Goal: Answer question/provide support

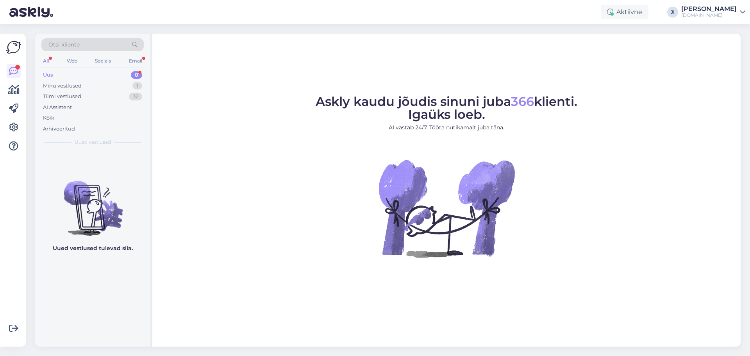
click at [129, 77] on div "Uus 0" at bounding box center [92, 75] width 102 height 11
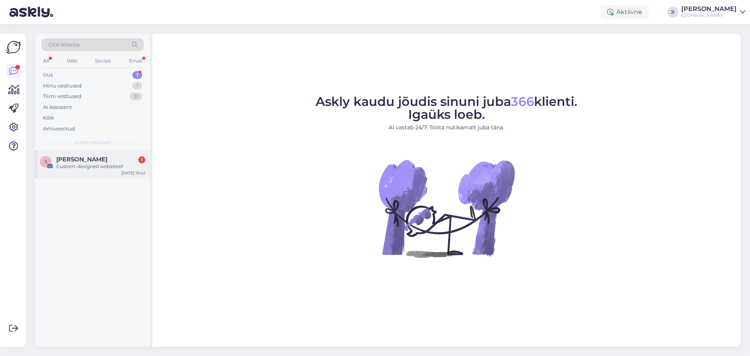
click at [95, 159] on span "[PERSON_NAME]" at bounding box center [81, 159] width 51 height 7
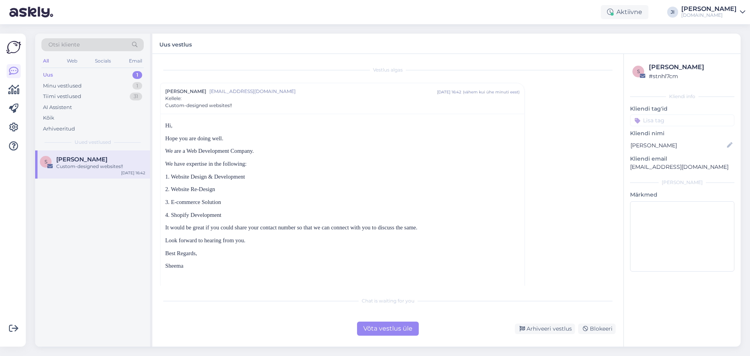
click at [397, 329] on div "Võta vestlus üle" at bounding box center [388, 329] width 62 height 14
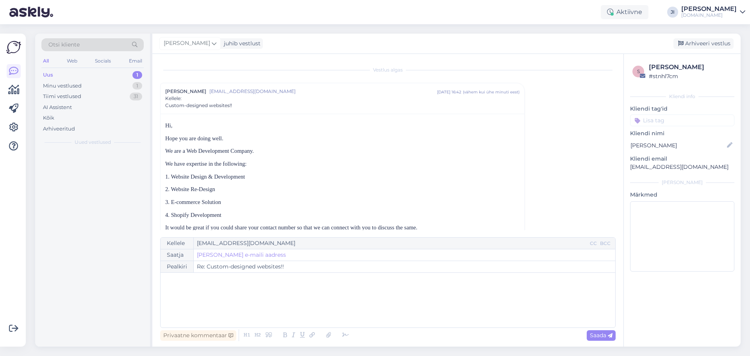
scroll to position [21, 0]
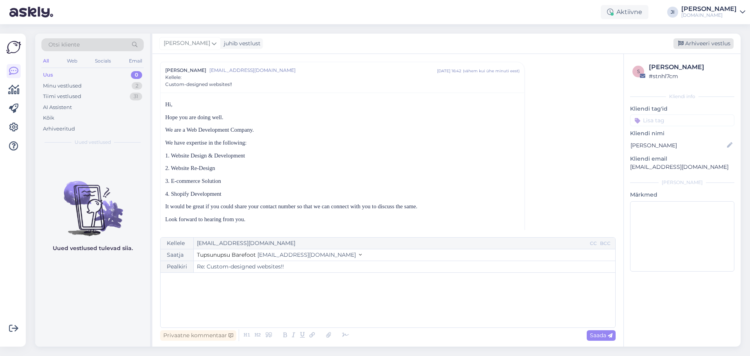
click at [712, 44] on div "Arhiveeri vestlus" at bounding box center [704, 43] width 60 height 11
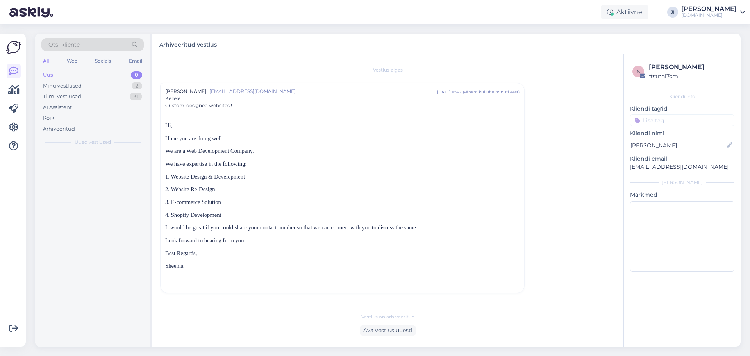
scroll to position [0, 0]
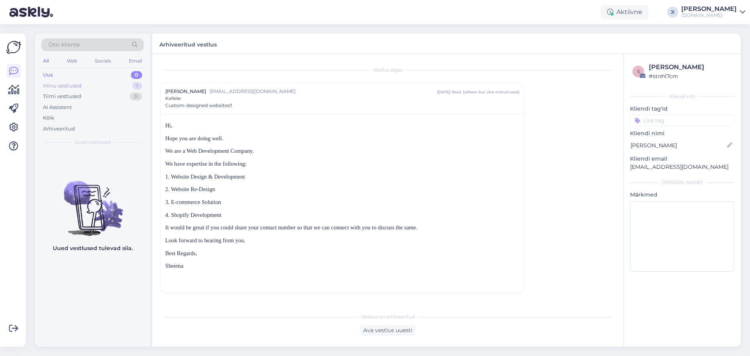
click at [96, 83] on div "Minu vestlused 1" at bounding box center [92, 85] width 102 height 11
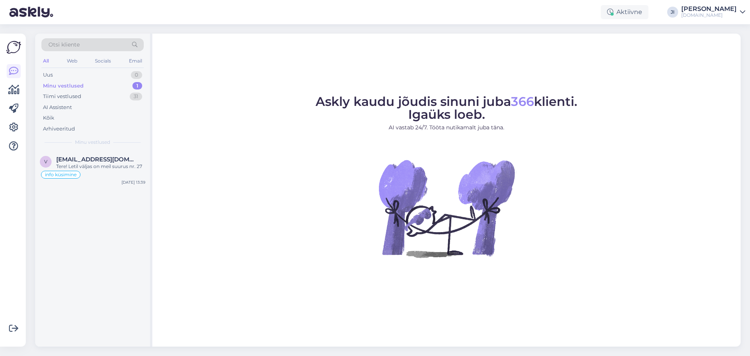
click at [108, 84] on div "Minu vestlused 1" at bounding box center [92, 85] width 102 height 11
click at [70, 106] on div "AI Assistent" at bounding box center [57, 108] width 29 height 8
click at [104, 171] on div at bounding box center [100, 170] width 89 height 14
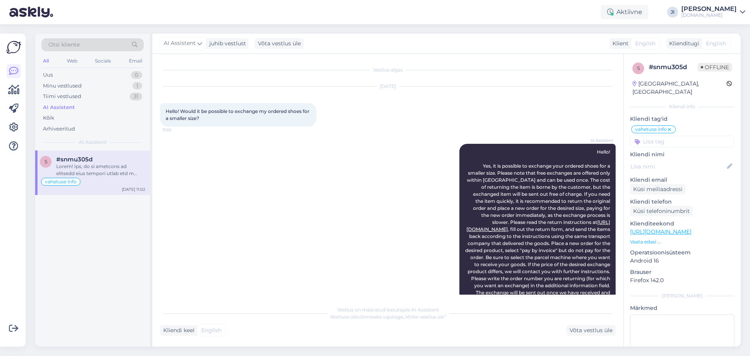
scroll to position [29, 0]
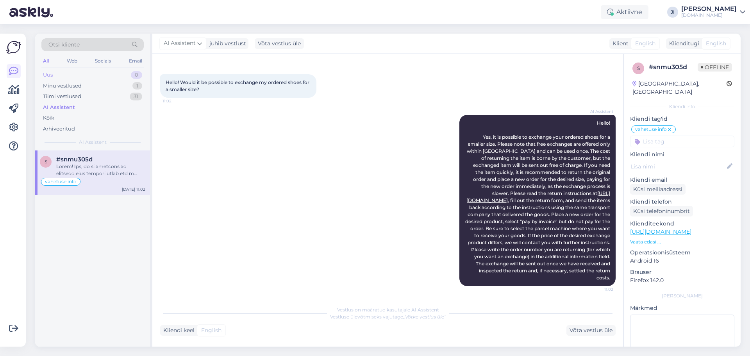
click at [80, 77] on div "Uus 0" at bounding box center [92, 75] width 102 height 11
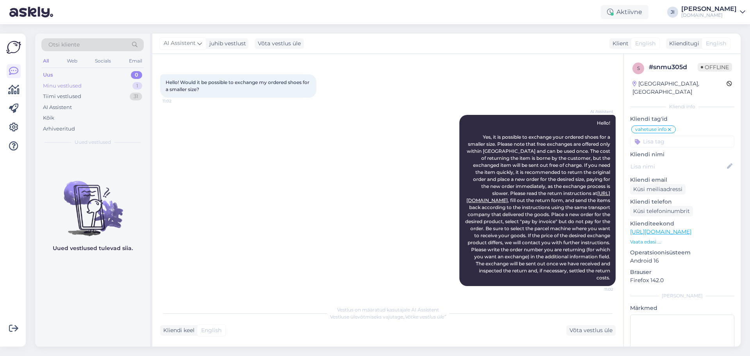
click at [82, 88] on div "Minu vestlused 1" at bounding box center [92, 85] width 102 height 11
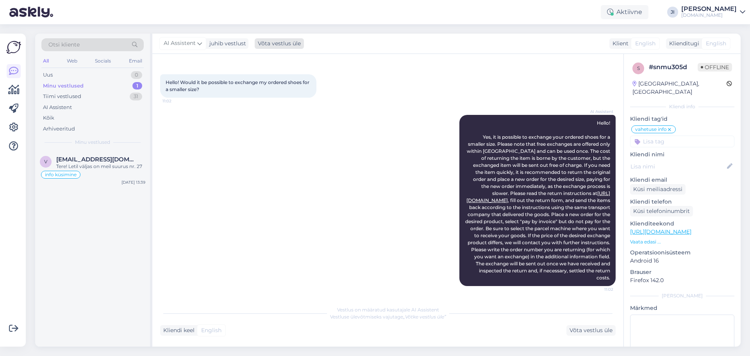
click at [278, 45] on div "Võta vestlus üle" at bounding box center [279, 43] width 49 height 11
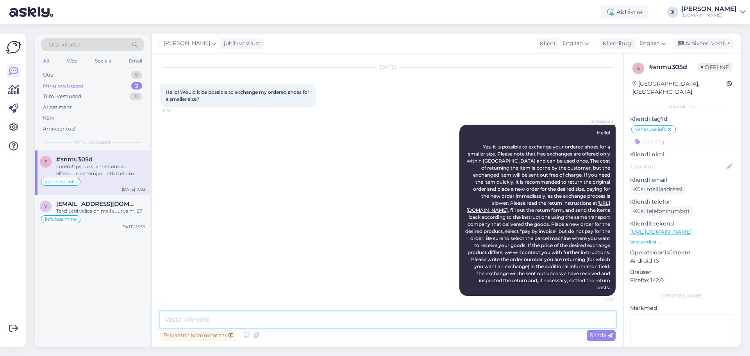
click at [287, 322] on textarea at bounding box center [388, 319] width 456 height 16
type textarea "Yes, it is possible. What is your order number?"
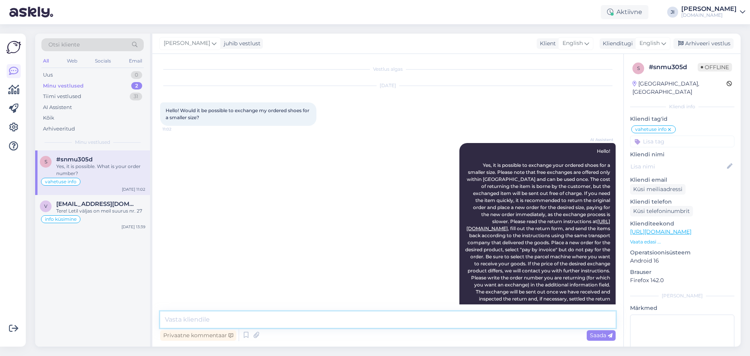
scroll to position [0, 0]
click at [663, 228] on link "[URL][DOMAIN_NAME]" at bounding box center [660, 231] width 61 height 7
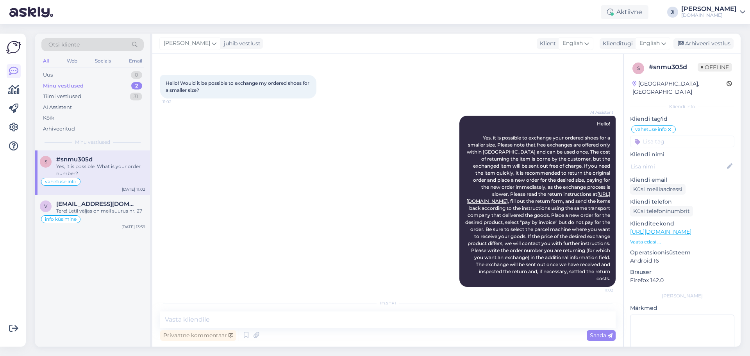
scroll to position [69, 0]
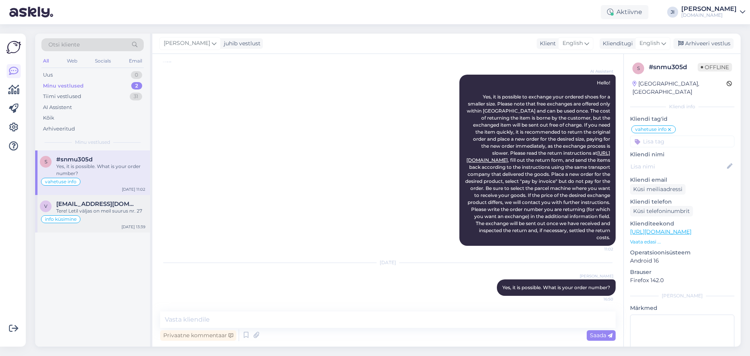
click at [100, 214] on div "Tere! Letil väljas on meil suurus nr. 27" at bounding box center [100, 210] width 89 height 7
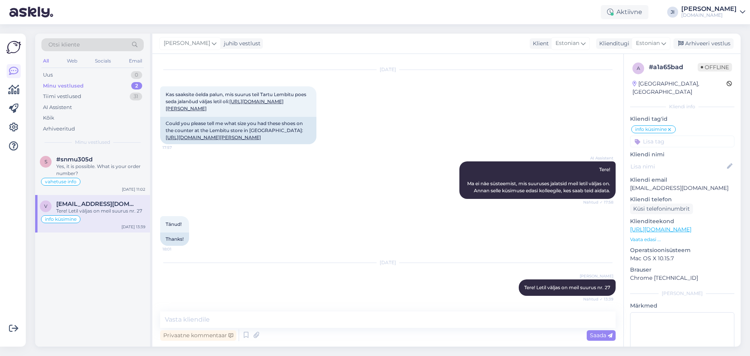
scroll to position [0, 0]
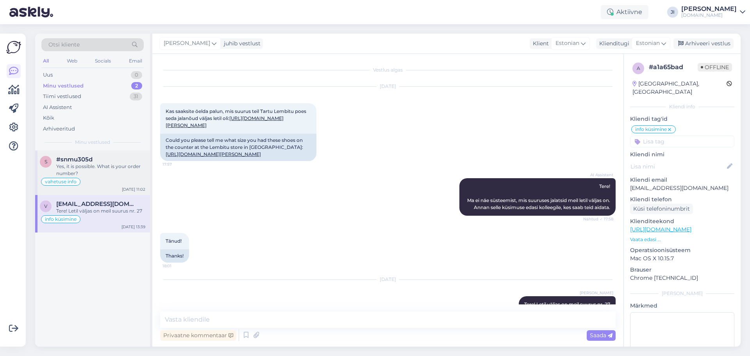
click at [106, 177] on div "vahetuse info" at bounding box center [93, 181] width 106 height 9
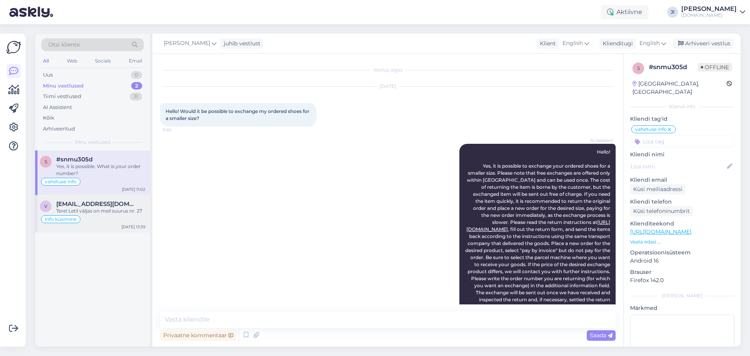
click at [102, 215] on div "info küsimine" at bounding box center [93, 219] width 106 height 9
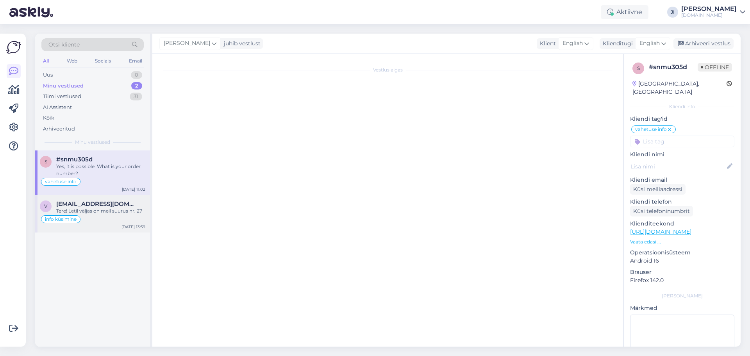
scroll to position [38, 0]
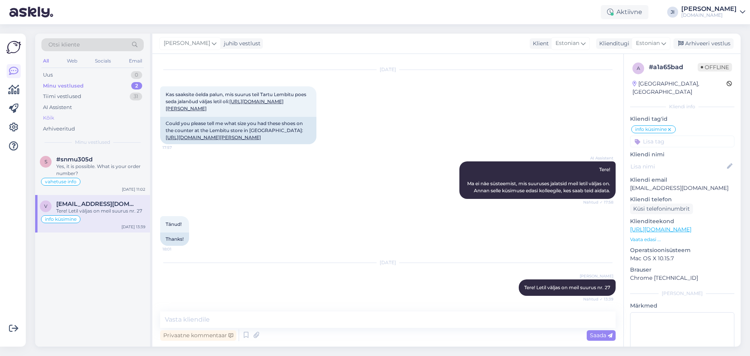
click at [72, 120] on div "Kõik" at bounding box center [92, 118] width 102 height 11
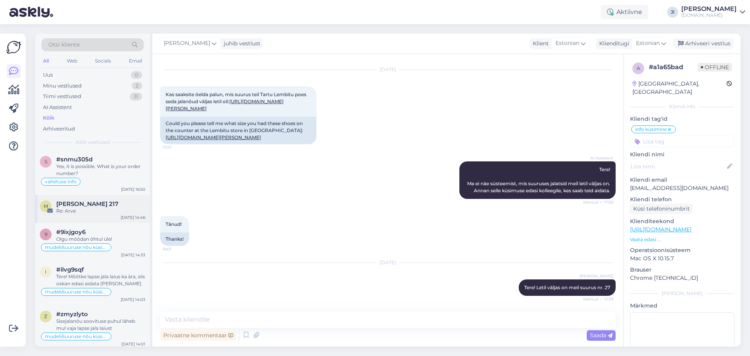
scroll to position [117, 0]
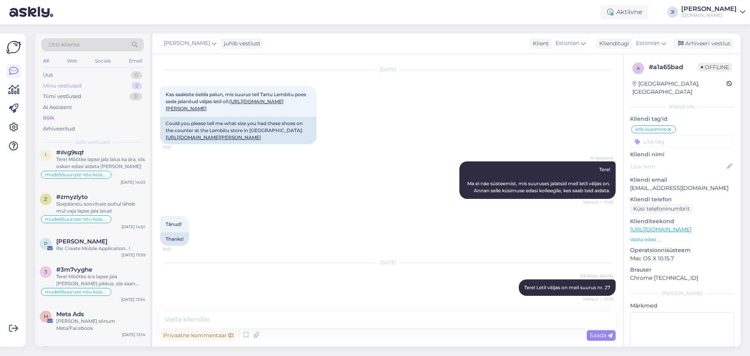
click at [80, 86] on div "Minu vestlused" at bounding box center [62, 86] width 39 height 8
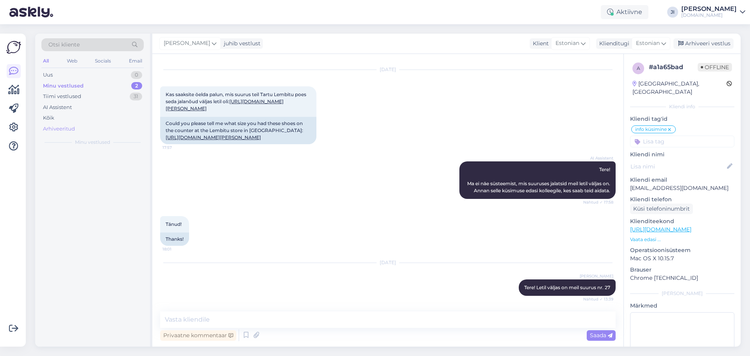
scroll to position [0, 0]
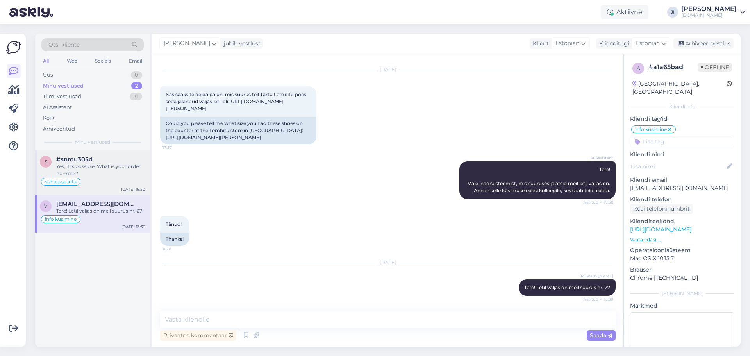
click at [109, 177] on div "Yes, it is possible. What is your order number?" at bounding box center [100, 170] width 89 height 14
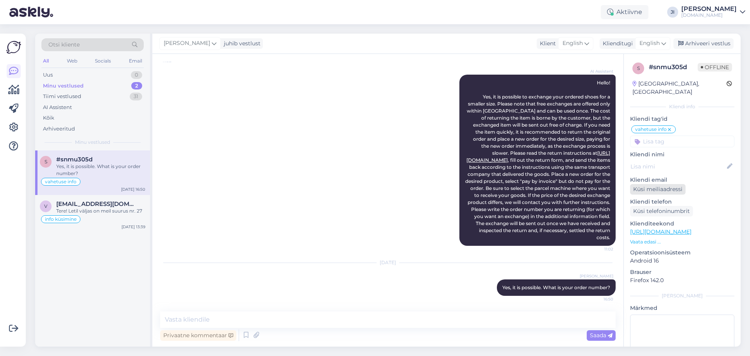
click at [671, 184] on div "Küsi meiliaadressi" at bounding box center [657, 189] width 55 height 11
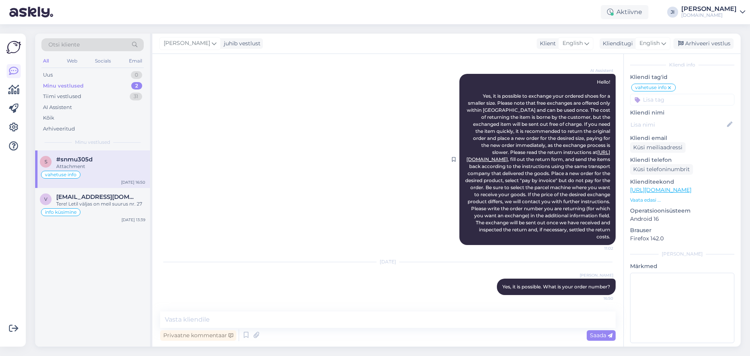
scroll to position [0, 0]
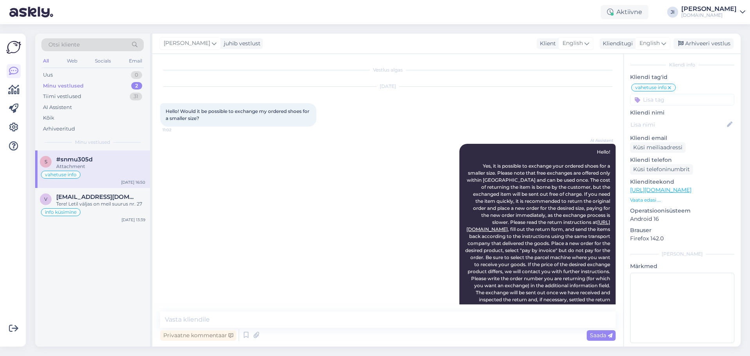
click at [102, 88] on div "Minu vestlused 2" at bounding box center [92, 85] width 102 height 11
click at [95, 201] on div "Tere! Letil väljas on meil suurus nr. 27" at bounding box center [100, 203] width 89 height 7
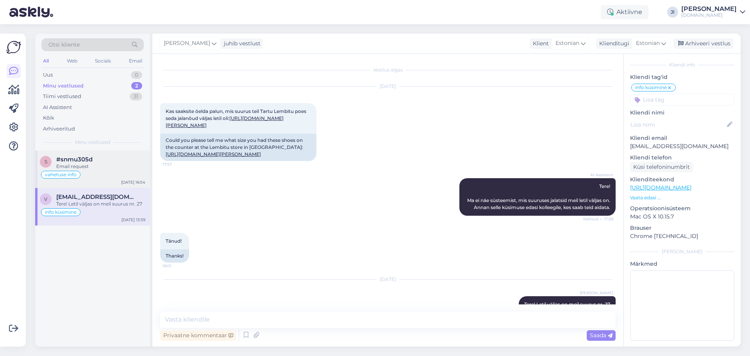
scroll to position [39, 0]
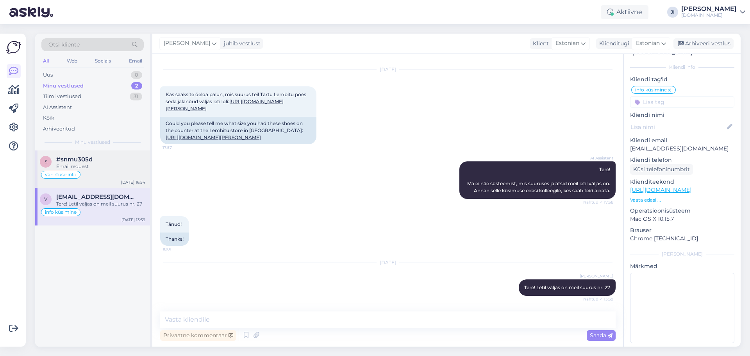
click at [102, 172] on div "vahetuse info" at bounding box center [93, 174] width 106 height 9
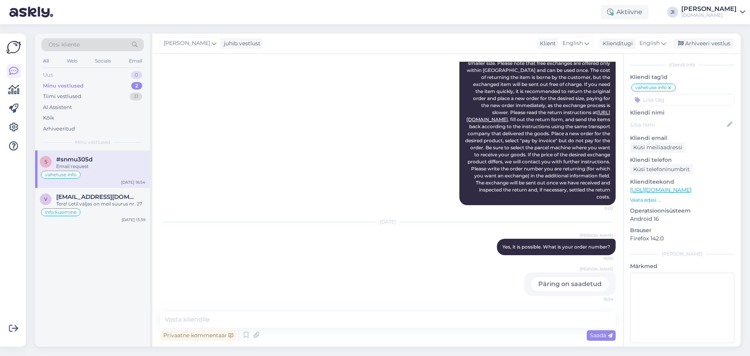
click at [111, 72] on div "Uus 0" at bounding box center [92, 75] width 102 height 11
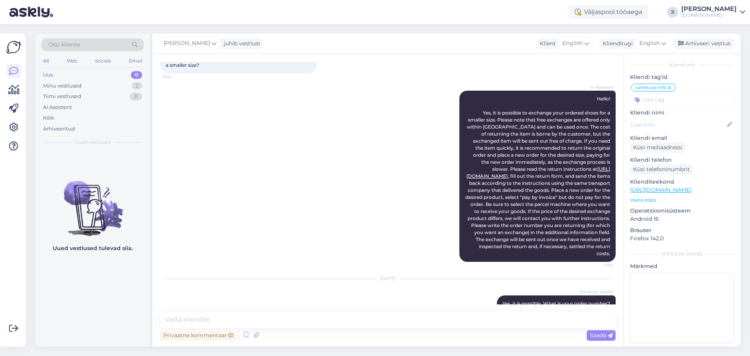
scroll to position [0, 0]
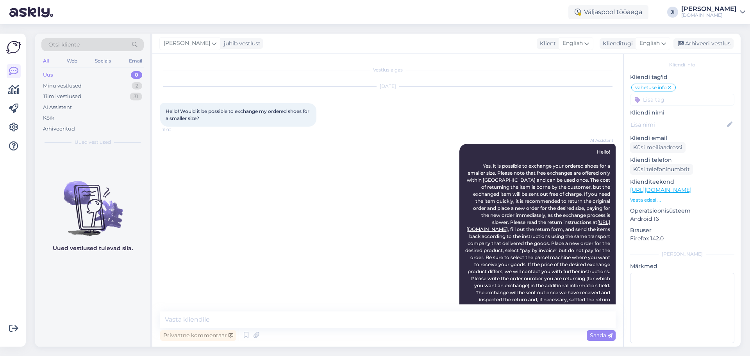
click at [722, 16] on div "[DOMAIN_NAME]" at bounding box center [708, 15] width 55 height 6
click at [674, 67] on div "Logi välja" at bounding box center [675, 67] width 139 height 14
